Goal: Task Accomplishment & Management: Use online tool/utility

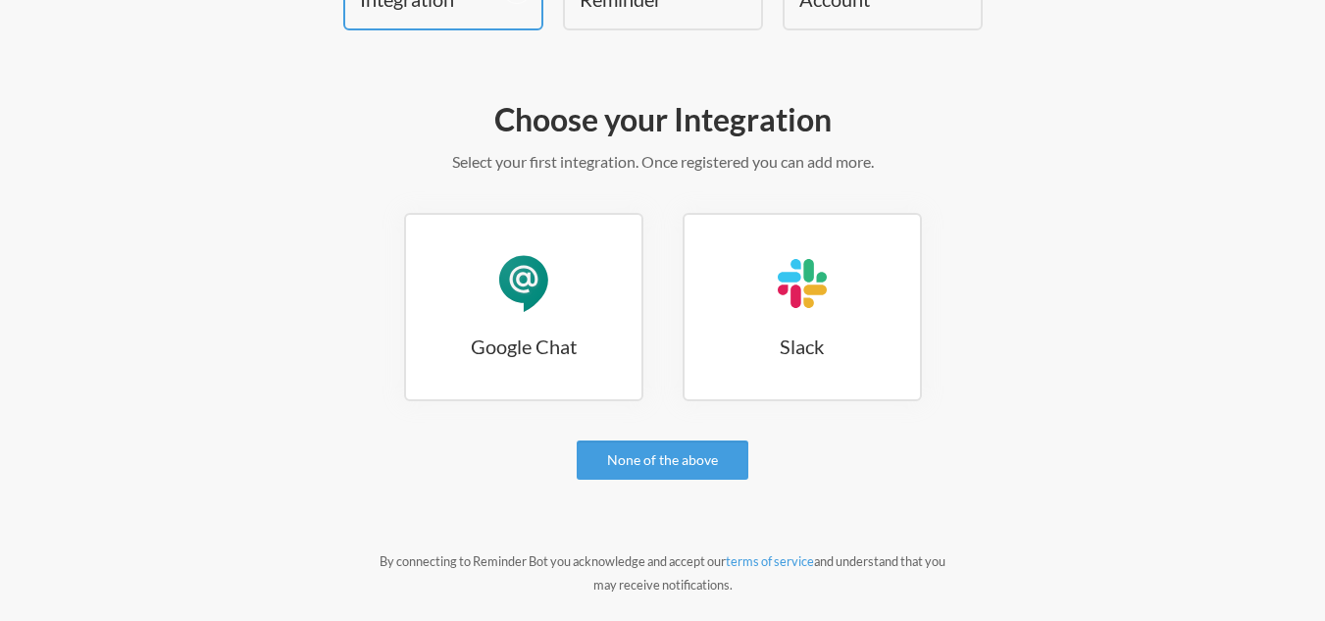
scroll to position [196, 0]
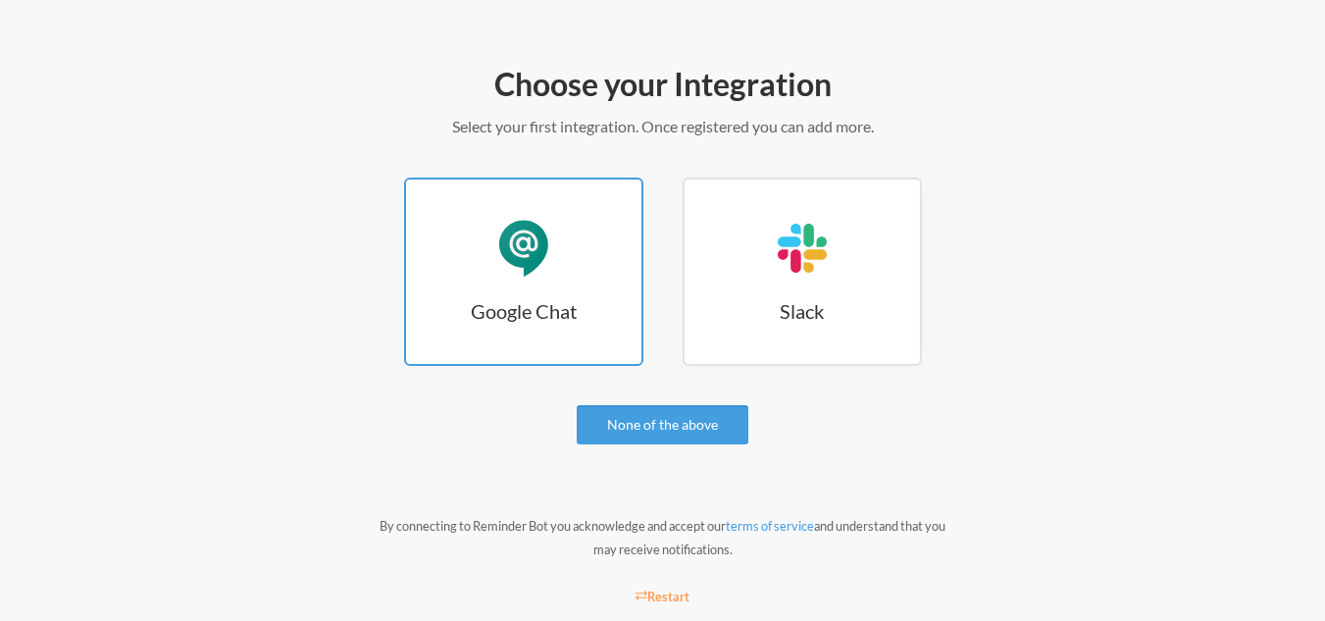
click at [582, 253] on link "Google Chat Google Chat" at bounding box center [523, 272] width 239 height 188
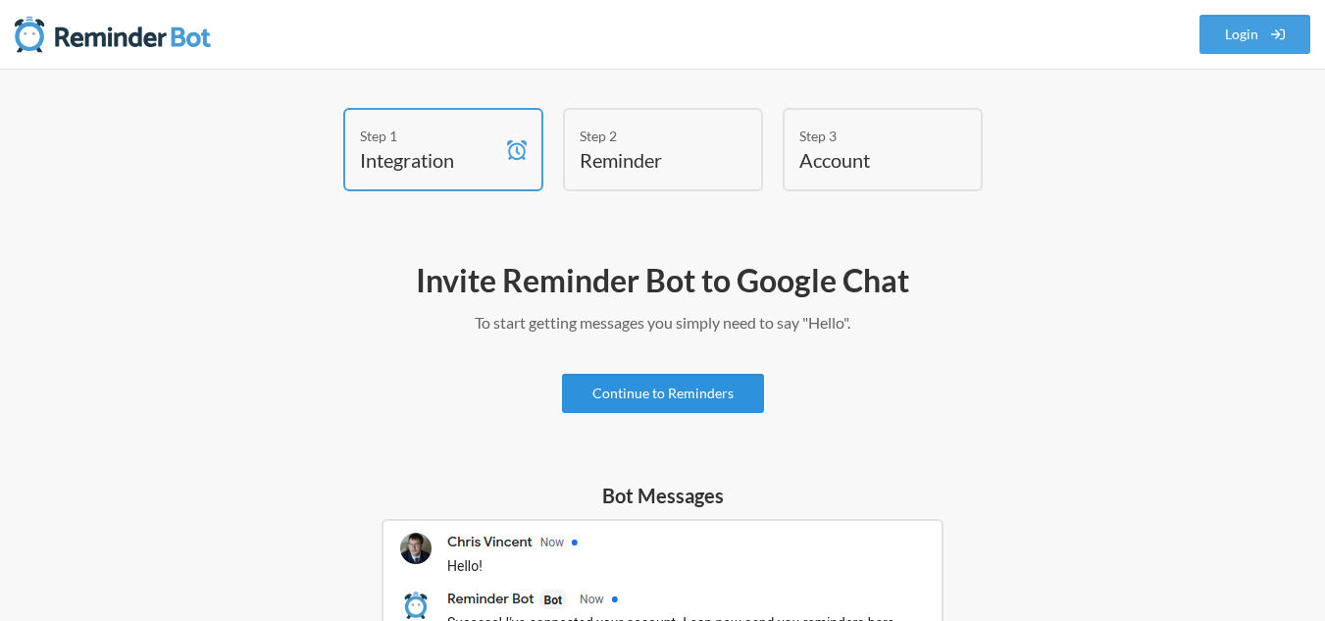
click at [652, 385] on link "Continue to Reminders" at bounding box center [663, 393] width 202 height 39
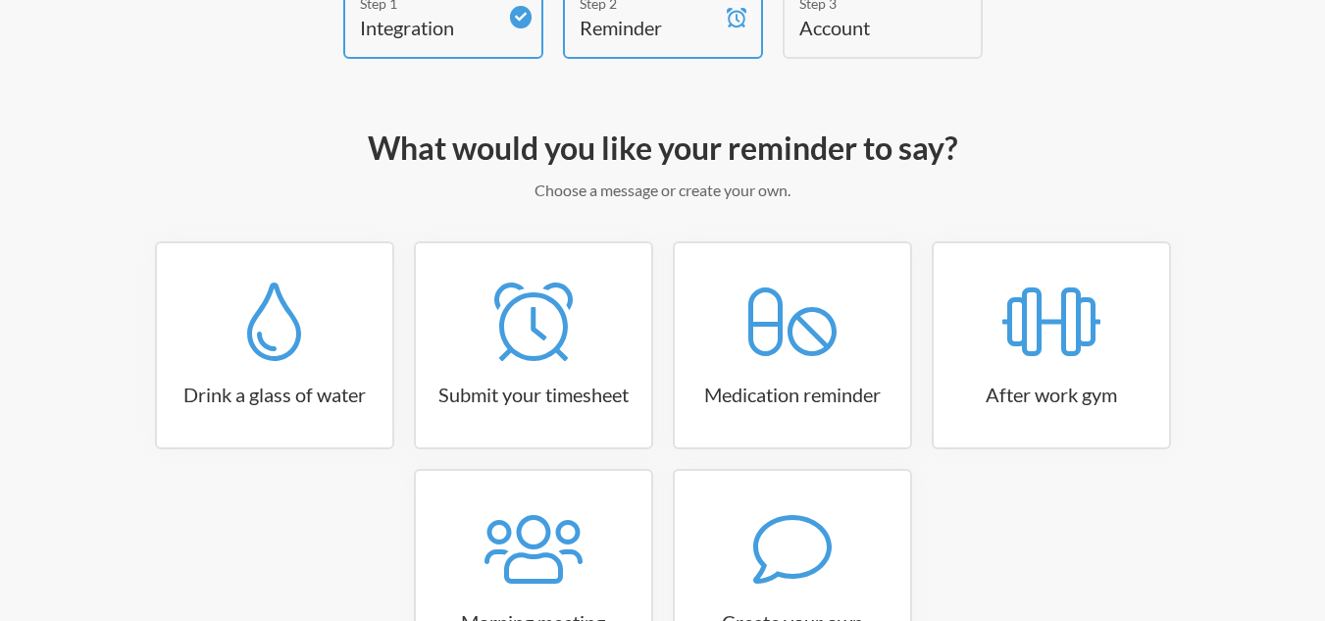
scroll to position [296, 0]
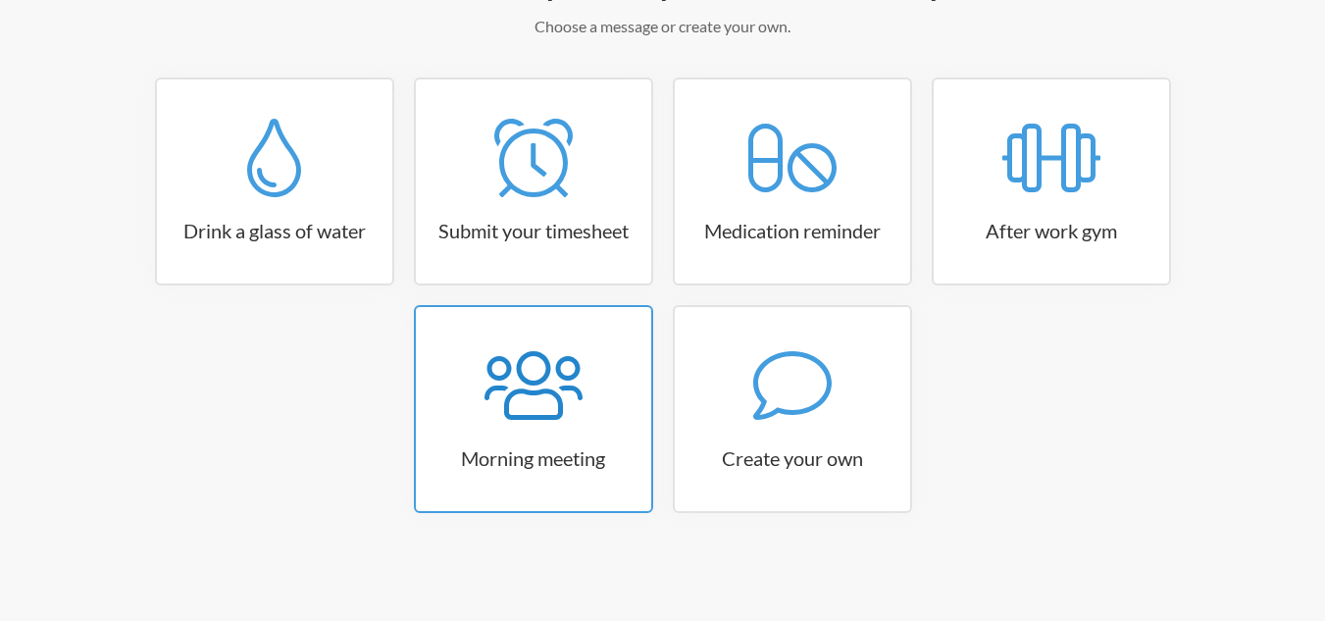
click at [557, 386] on icon at bounding box center [534, 385] width 98 height 78
select select "08:30:00"
select select "true"
select select "09:45:00"
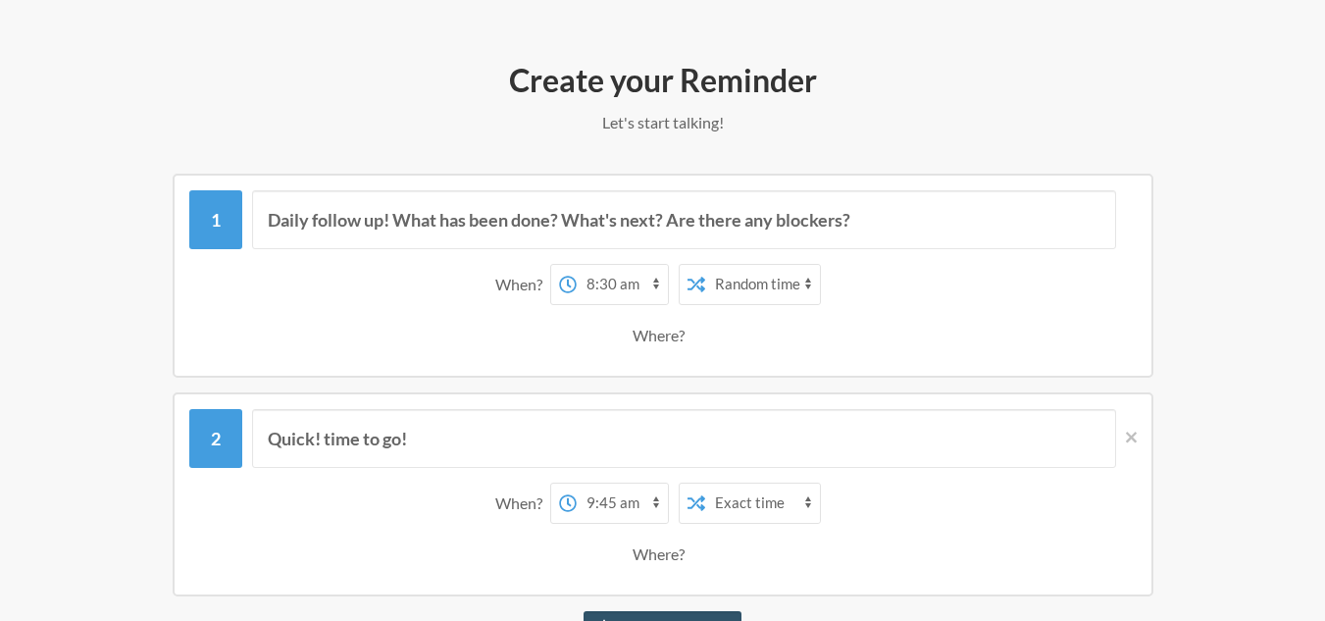
scroll to position [198, 0]
